Goal: Navigation & Orientation: Find specific page/section

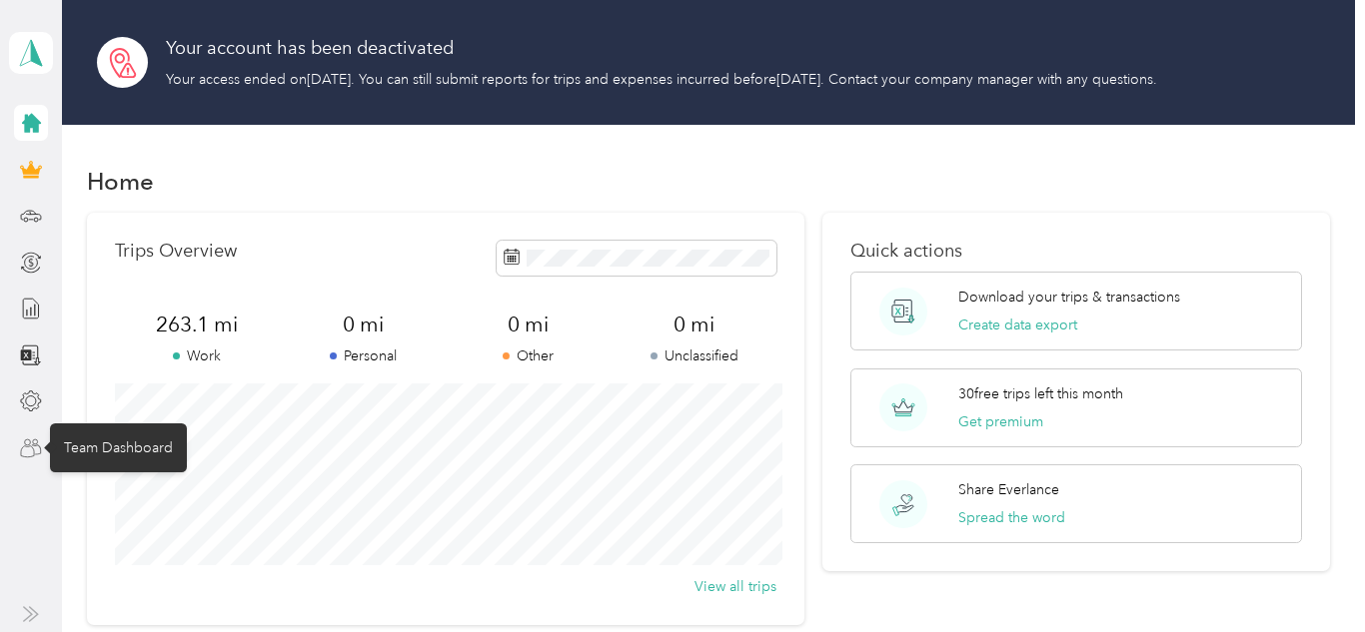
click at [30, 449] on icon at bounding box center [31, 449] width 22 height 22
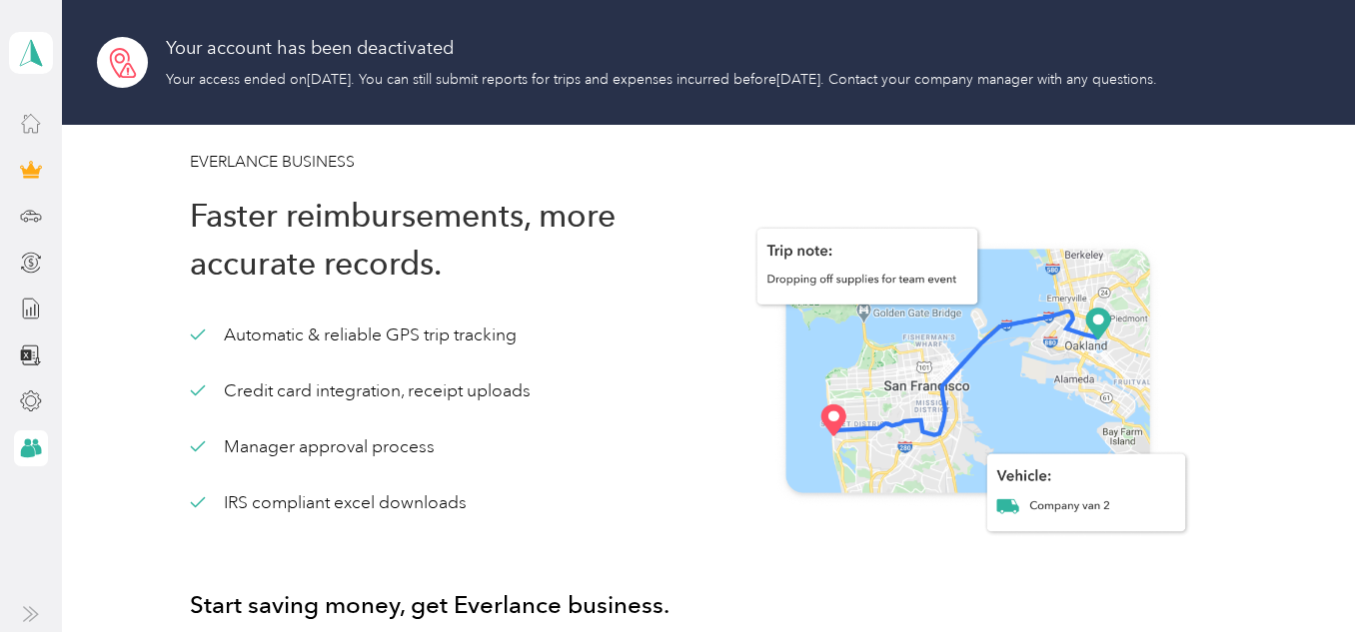
click at [32, 125] on icon at bounding box center [31, 123] width 22 height 22
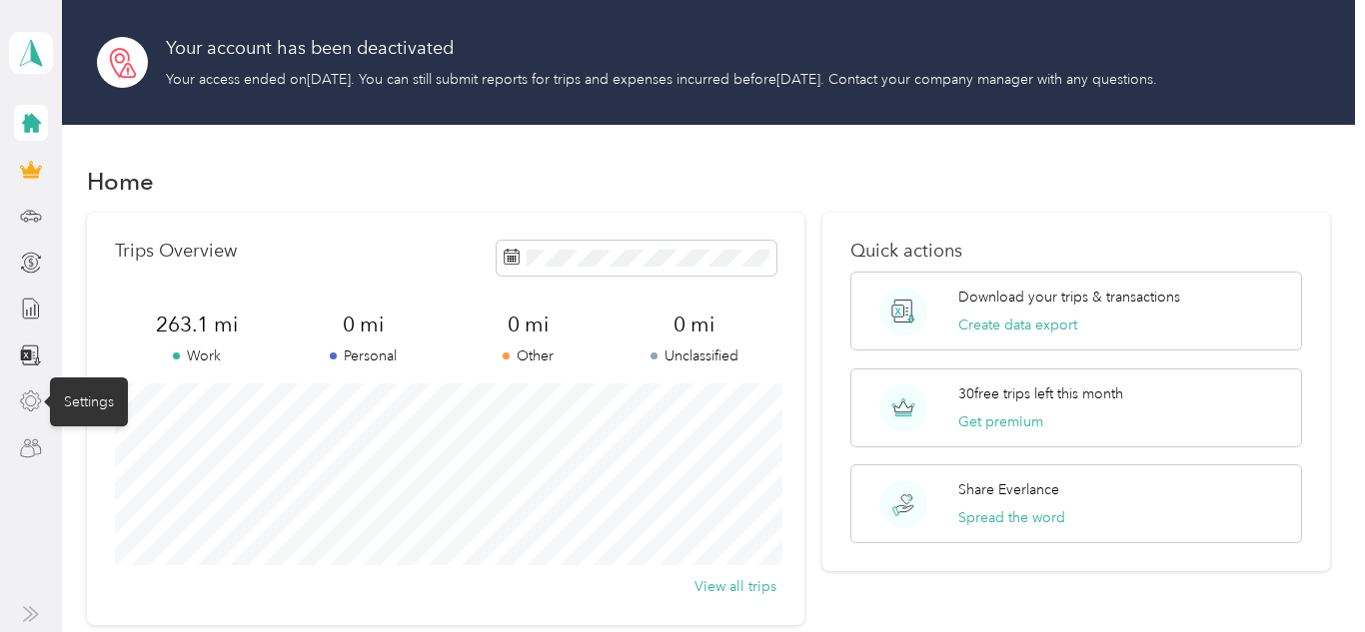
click at [24, 401] on icon at bounding box center [31, 402] width 22 height 22
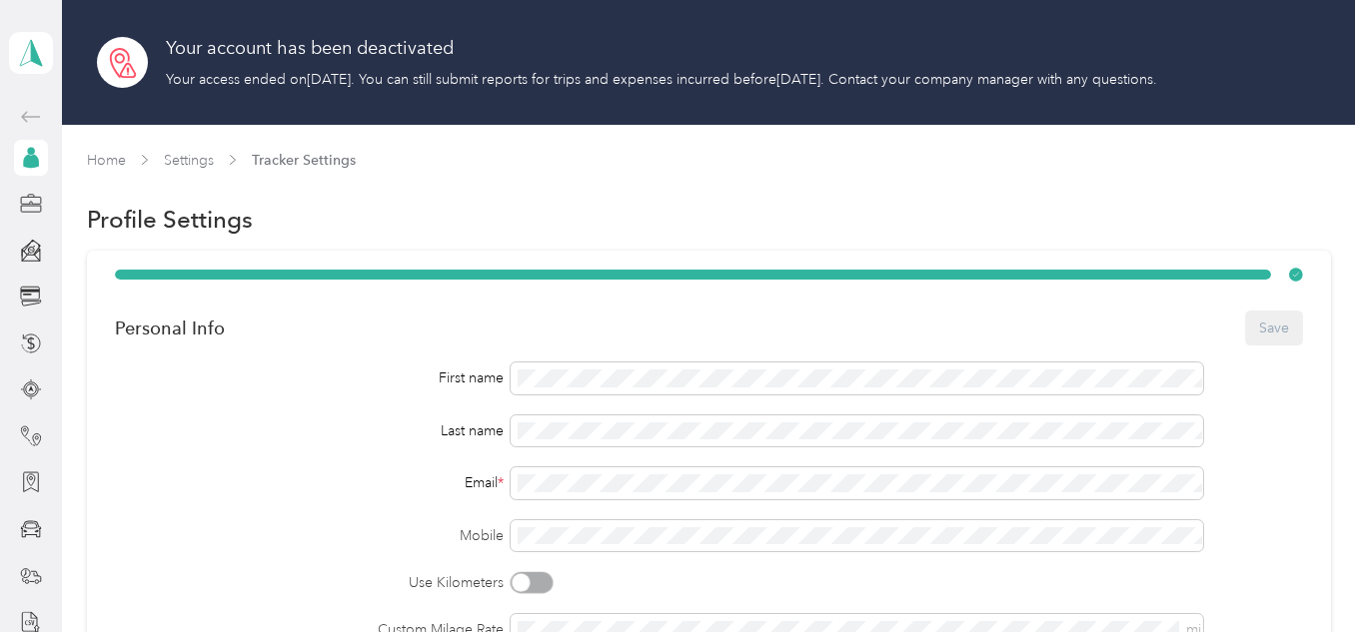
click at [24, 401] on div at bounding box center [31, 390] width 34 height 36
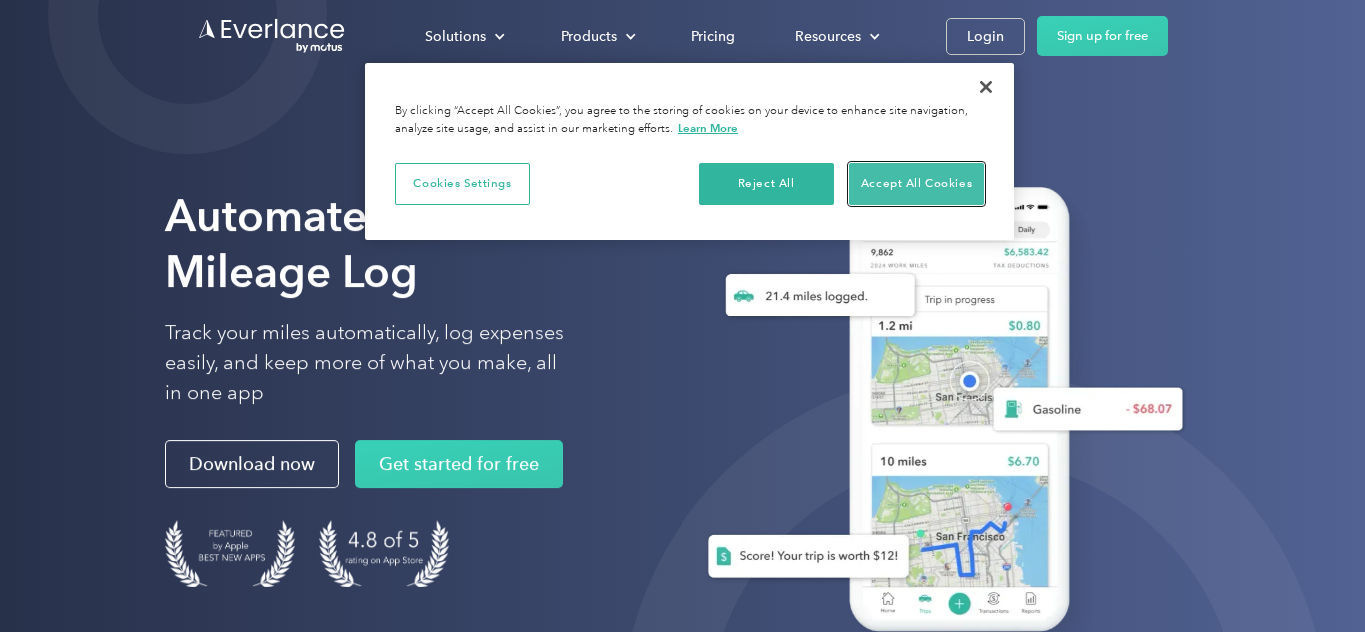
click at [908, 183] on button "Accept All Cookies" at bounding box center [916, 184] width 135 height 42
